Goal: Navigation & Orientation: Find specific page/section

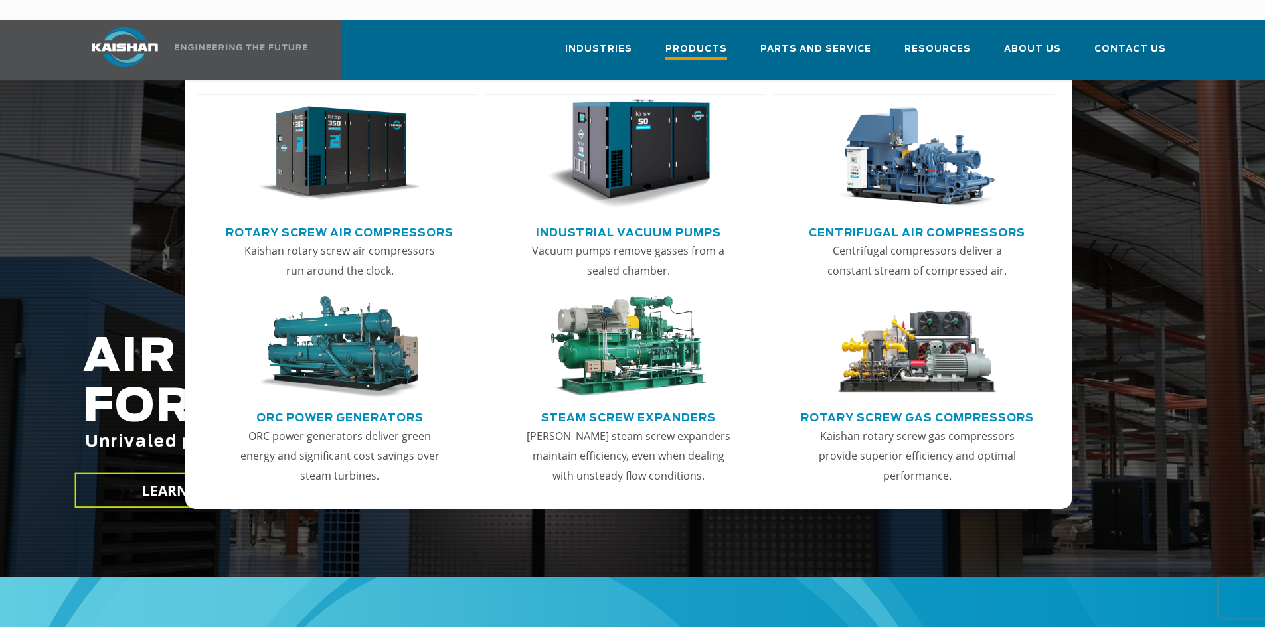
click at [704, 42] on span "Products" at bounding box center [696, 51] width 62 height 18
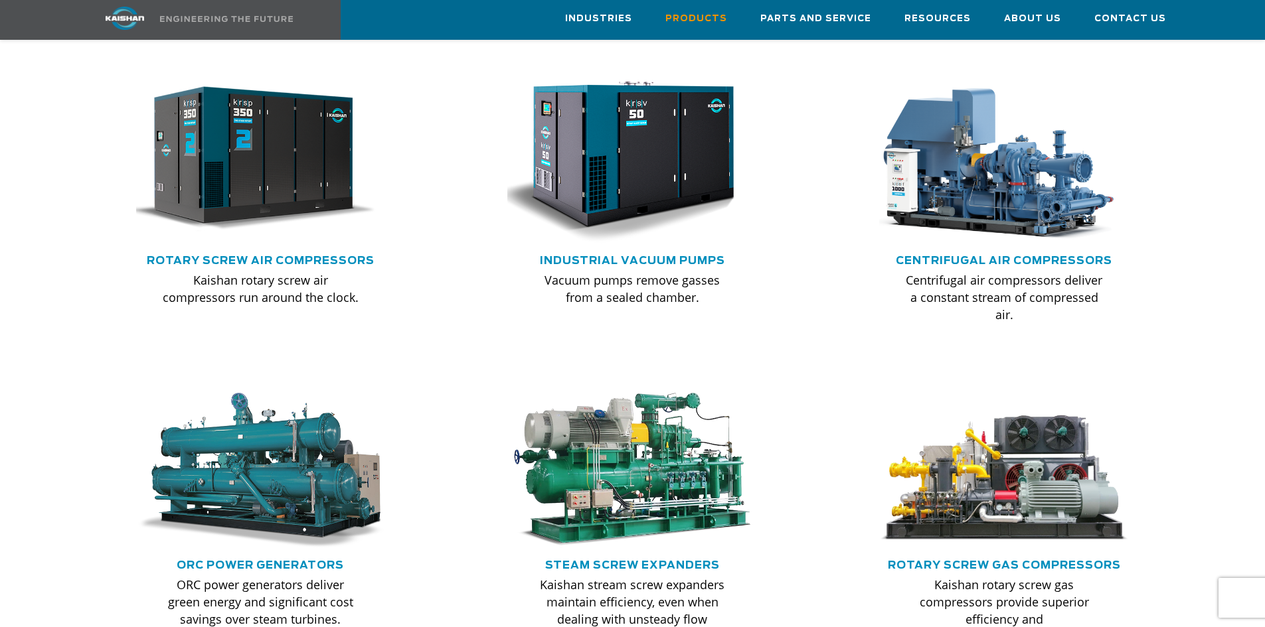
scroll to position [863, 0]
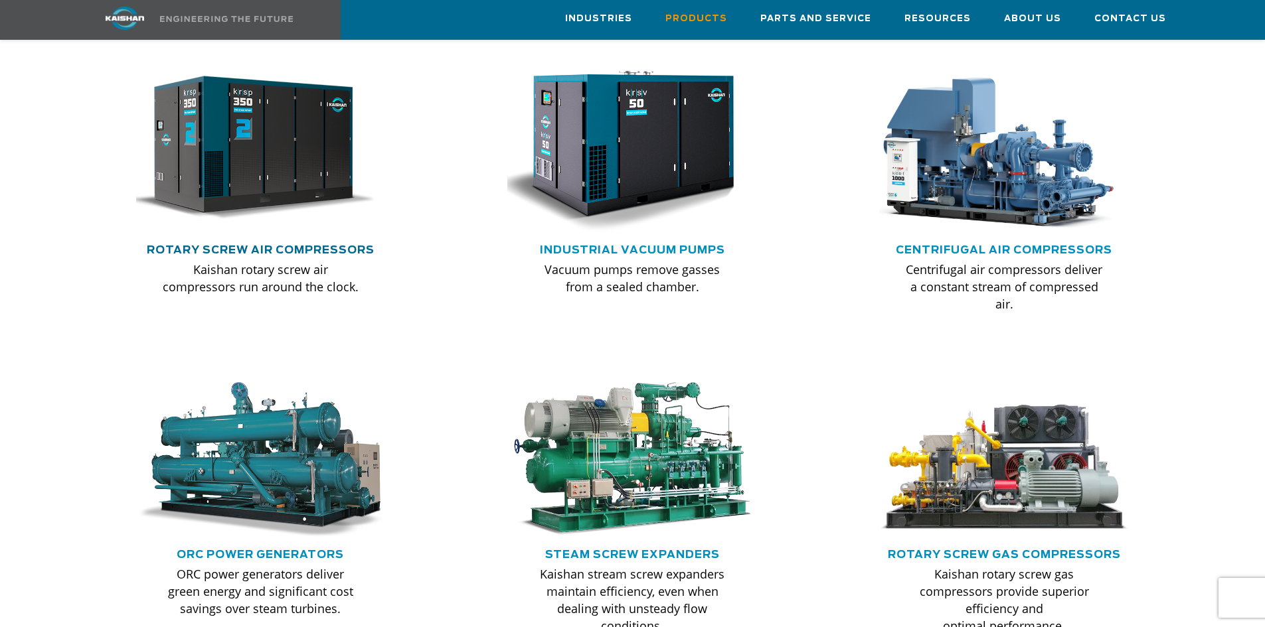
click at [269, 245] on link "Rotary Screw Air Compressors" at bounding box center [261, 250] width 228 height 11
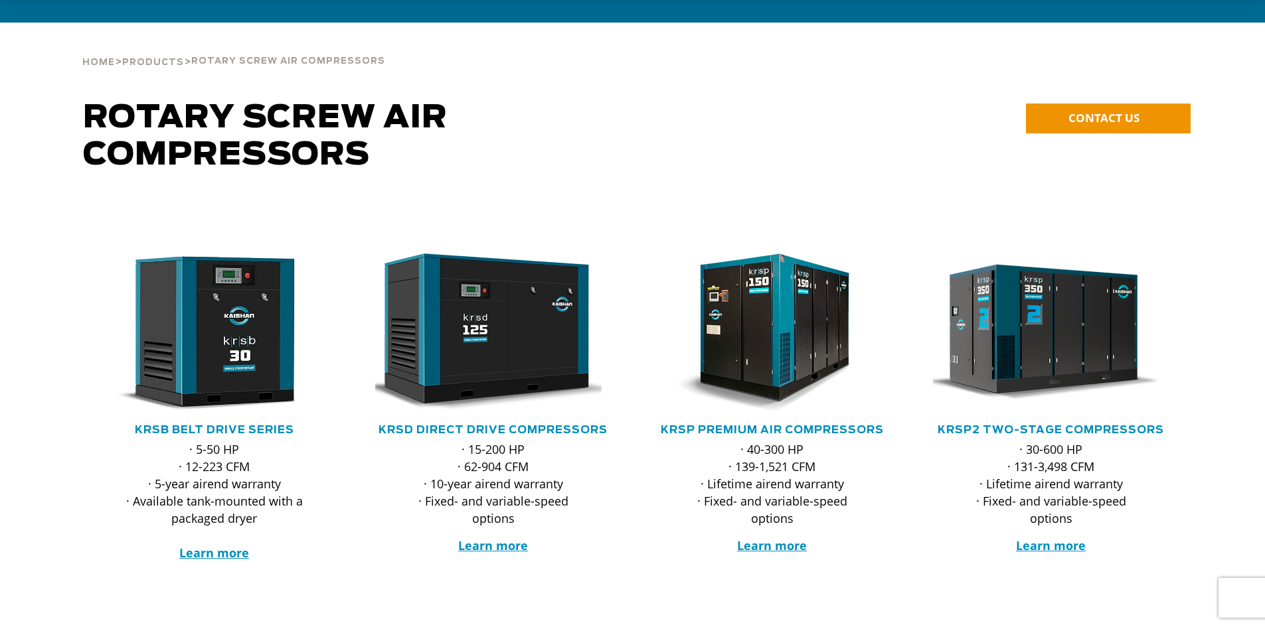
scroll to position [199, 0]
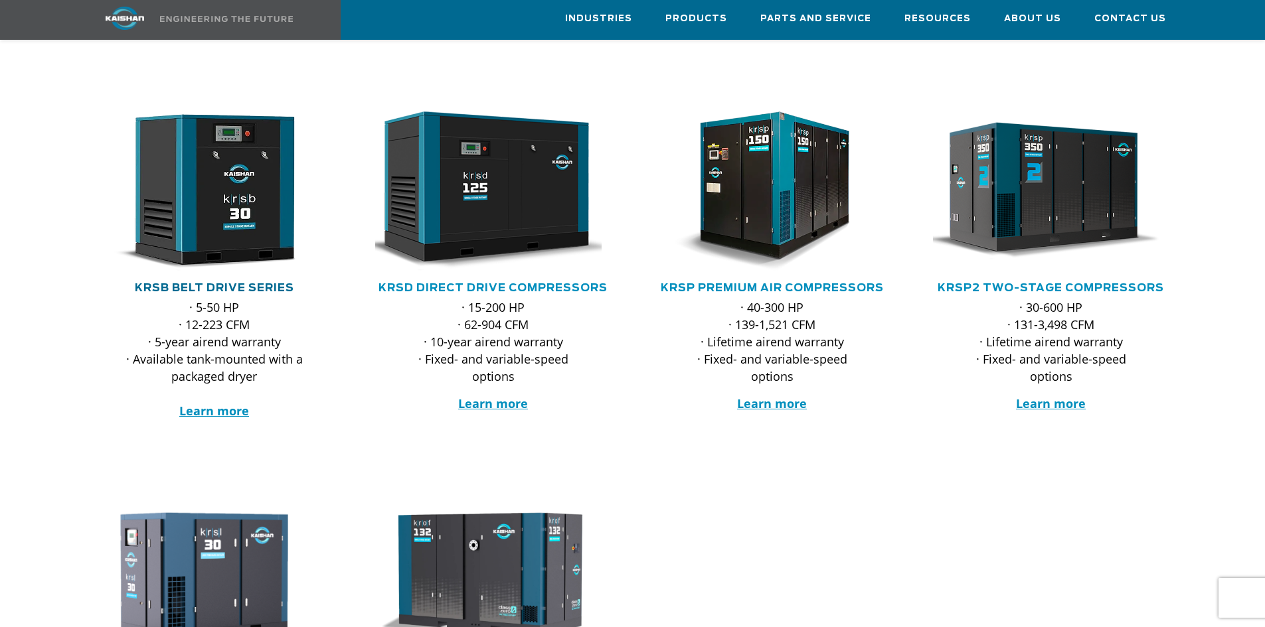
click at [206, 283] on link "KRSB Belt Drive Series" at bounding box center [214, 288] width 159 height 11
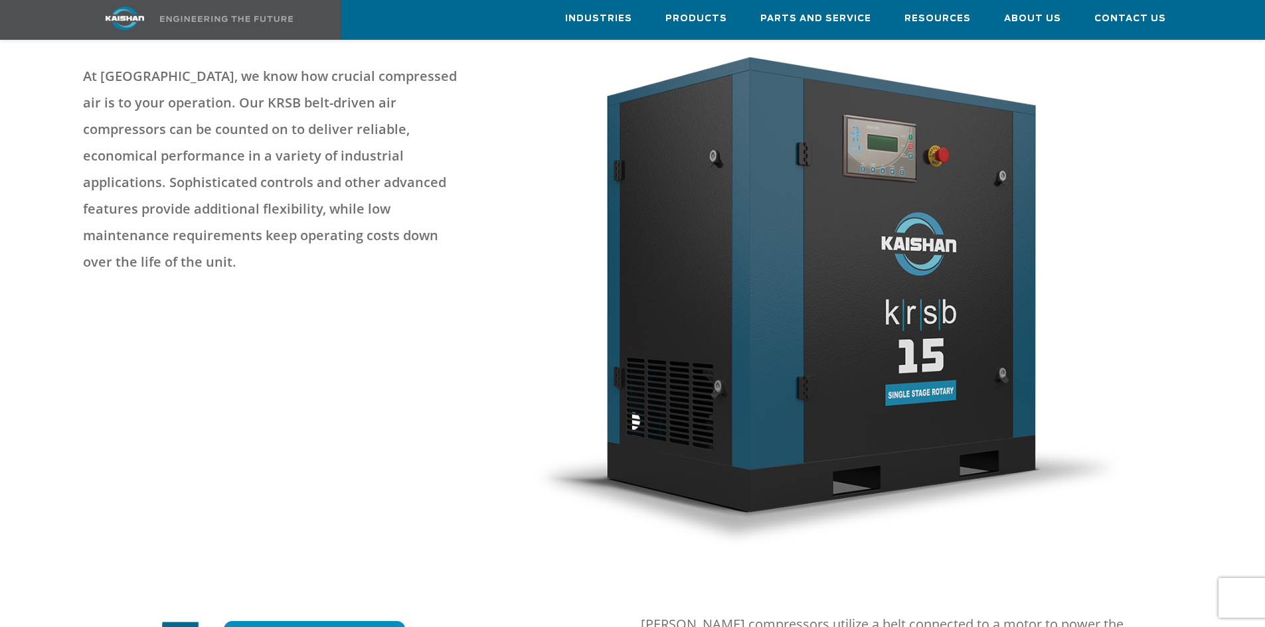
scroll to position [199, 0]
